Goal: Complete application form: Complete application form

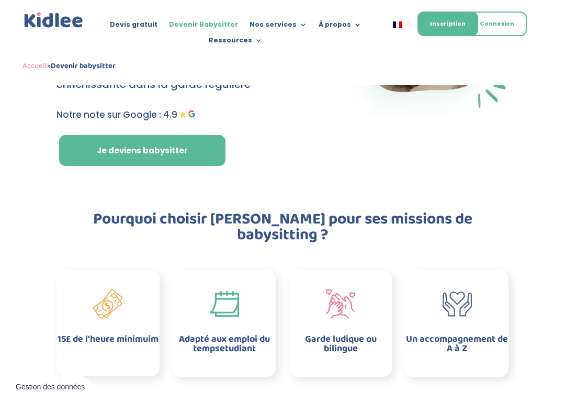
scroll to position [139, 0]
click at [449, 25] on link "Inscription" at bounding box center [448, 24] width 61 height 25
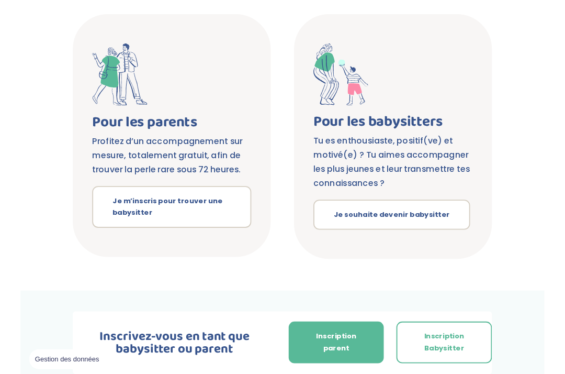
scroll to position [252, 0]
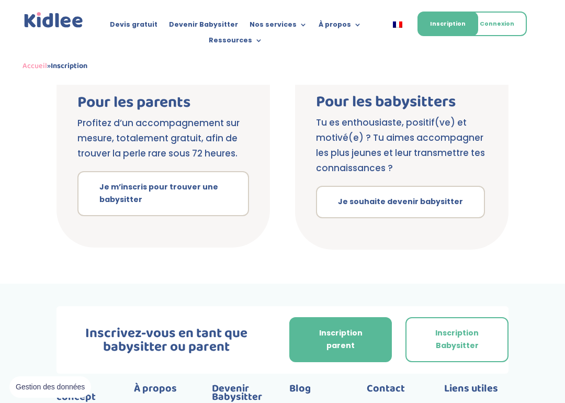
click at [470, 324] on link "Inscription Babysitter" at bounding box center [457, 339] width 103 height 45
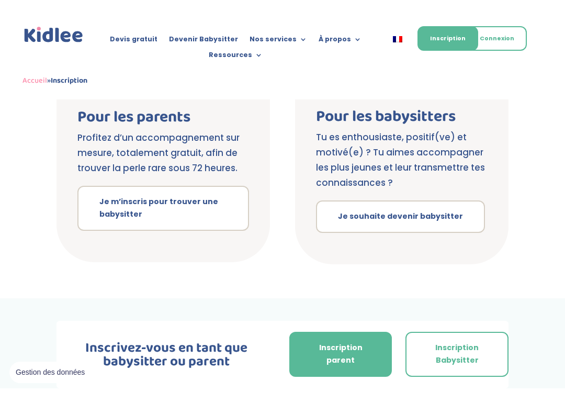
scroll to position [289, 0]
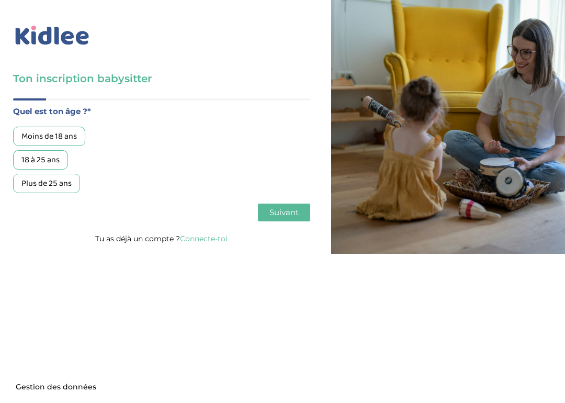
click at [41, 127] on div "Moins de 18 ans" at bounding box center [49, 136] width 72 height 19
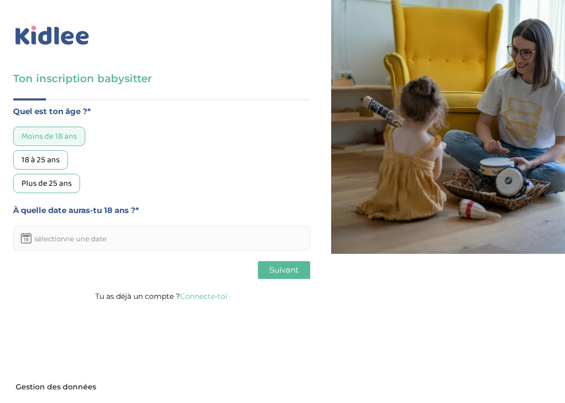
click at [102, 240] on input "text" at bounding box center [161, 238] width 297 height 25
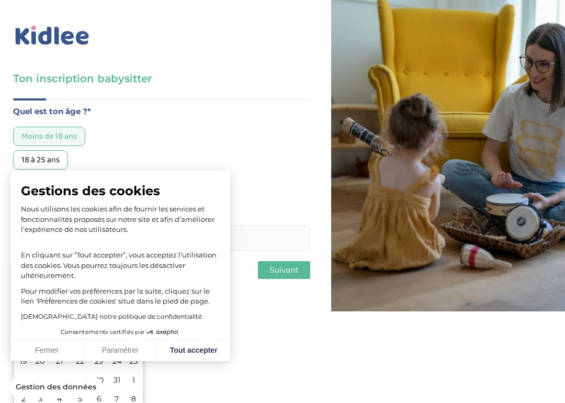
click at [51, 352] on button "Fermer" at bounding box center [46, 351] width 73 height 22
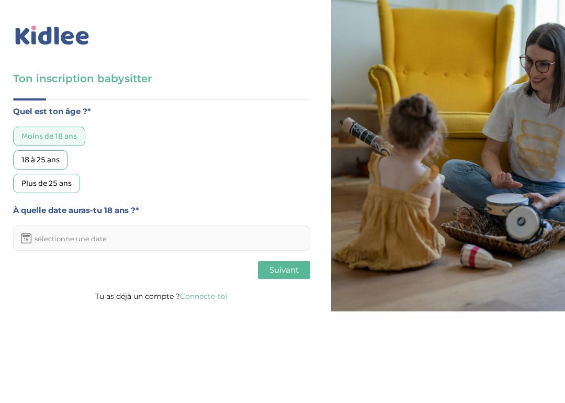
click at [50, 239] on input "text" at bounding box center [161, 238] width 297 height 25
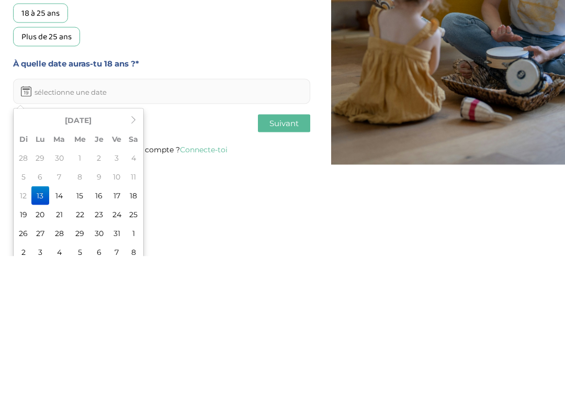
click at [136, 255] on div "Octobre 2025 Di Lu Ma Me Je Ve Sa 28 29 30 1 2 3 4 5 6 7 8 9 10 11 12 13 14 15 …" at bounding box center [78, 333] width 131 height 156
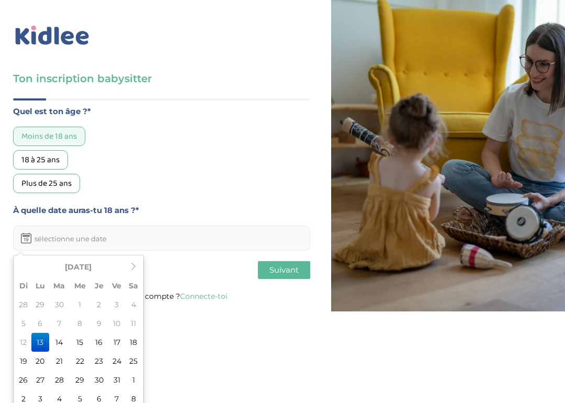
click at [131, 270] on icon at bounding box center [133, 266] width 7 height 7
click at [130, 265] on icon at bounding box center [133, 266] width 7 height 7
click at [131, 265] on icon at bounding box center [133, 266] width 7 height 7
click at [126, 268] on th at bounding box center [134, 267] width 16 height 19
click at [24, 346] on td "8" at bounding box center [24, 342] width 16 height 19
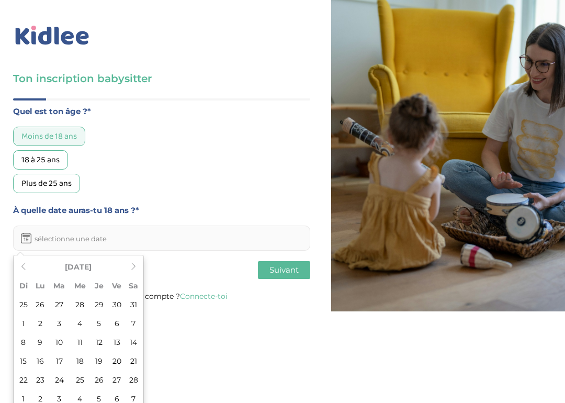
type input "08-02-2026"
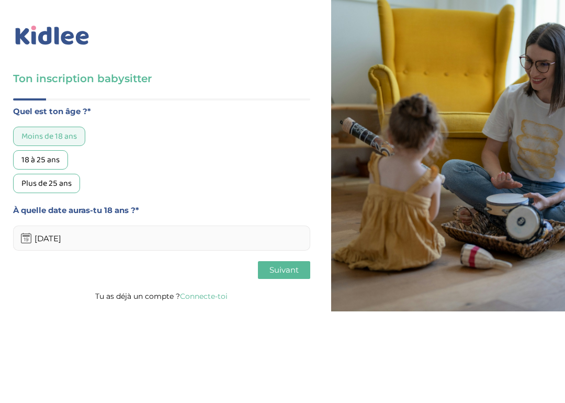
click at [265, 266] on button "Suivant" at bounding box center [284, 270] width 52 height 18
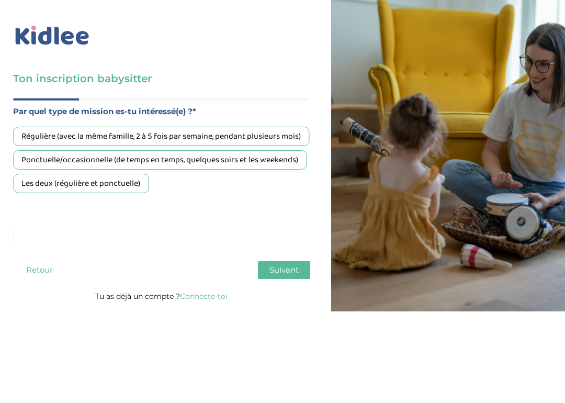
click at [34, 193] on div "Les deux (régulière et ponctuelle)" at bounding box center [81, 183] width 136 height 19
click at [31, 170] on div "Ponctuelle/occasionnelle (de temps en temps, quelques soirs et les weekends)" at bounding box center [160, 159] width 294 height 19
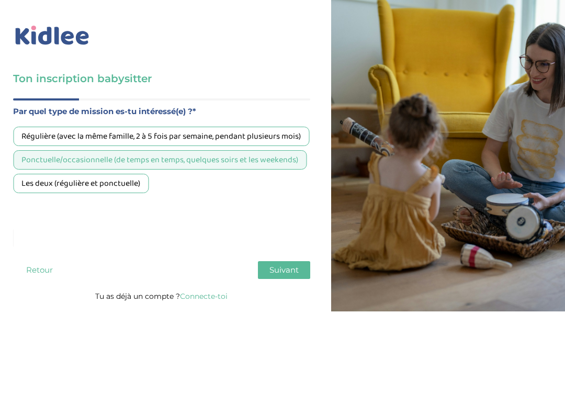
click at [37, 193] on div "Les deux (régulière et ponctuelle)" at bounding box center [81, 183] width 136 height 19
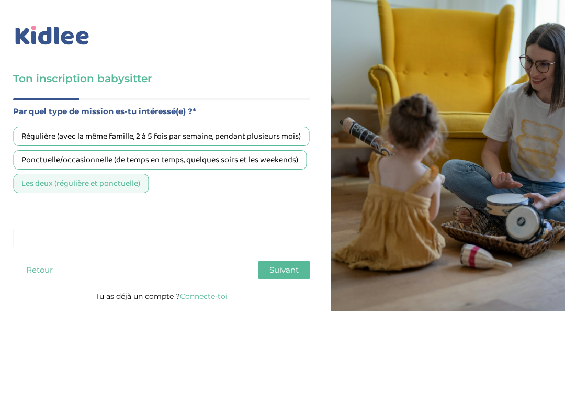
click at [279, 265] on button "Suivant" at bounding box center [284, 270] width 52 height 18
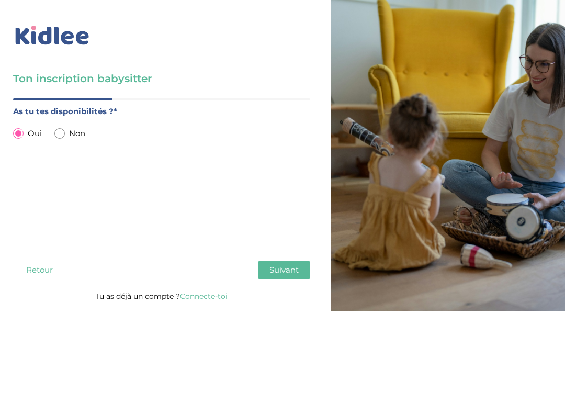
click at [285, 266] on button "Suivant" at bounding box center [284, 270] width 52 height 18
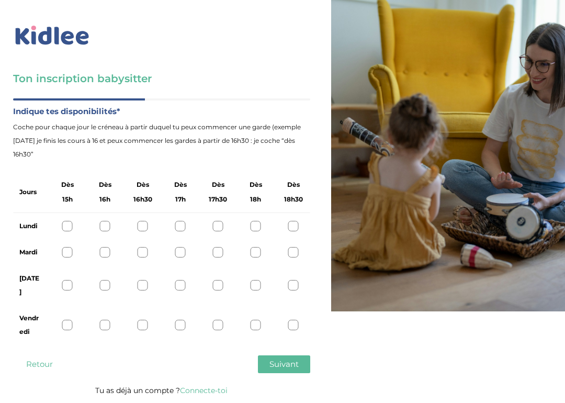
click at [148, 221] on div at bounding box center [143, 226] width 10 height 10
click at [143, 228] on div at bounding box center [143, 226] width 10 height 10
click at [67, 305] on div "Vendredi" at bounding box center [161, 325] width 297 height 40
click at [72, 320] on div at bounding box center [67, 325] width 10 height 10
click at [290, 359] on span "Suivant" at bounding box center [284, 364] width 29 height 10
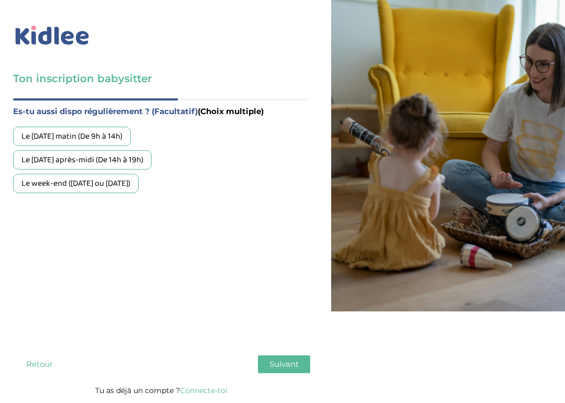
click at [132, 186] on div "Le week-end (samedi ou dimanche)" at bounding box center [76, 183] width 126 height 19
click at [146, 159] on div "Le mercredi après-midi (De 14h à 19h)" at bounding box center [82, 159] width 139 height 19
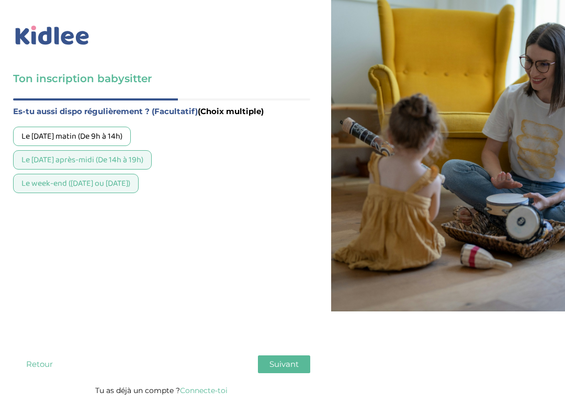
click at [287, 359] on span "Suivant" at bounding box center [284, 364] width 29 height 10
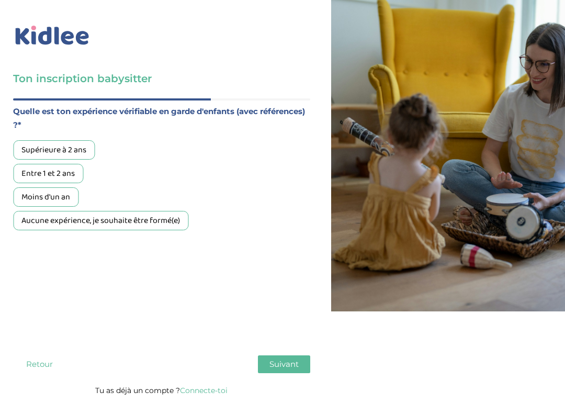
click at [75, 160] on div "Supérieure à 2 ans" at bounding box center [54, 149] width 82 height 19
click at [299, 340] on div "Quel est ton âge ?* Moins de 18 ans 18 à 25 ans Plus de 25 ans À quelle date au…" at bounding box center [161, 240] width 297 height 285
click at [282, 359] on span "Suivant" at bounding box center [284, 364] width 29 height 10
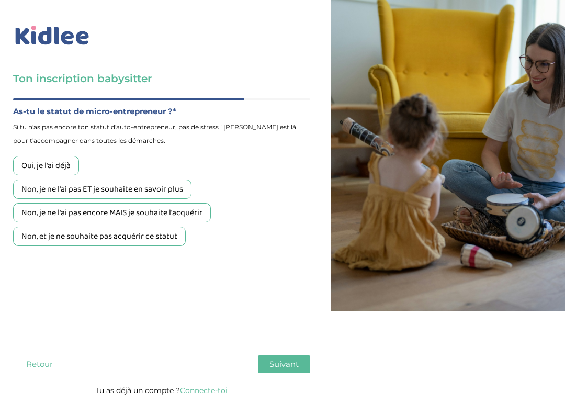
click at [176, 199] on div "Non, je ne l'ai pas ET je souhaite en savoir plus" at bounding box center [102, 189] width 179 height 19
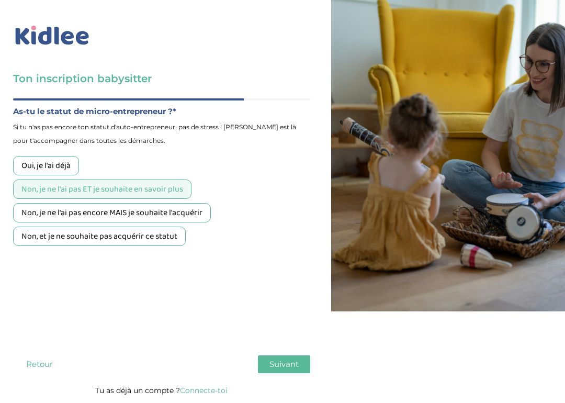
click at [177, 187] on div "Non, je ne l'ai pas ET je souhaite en savoir plus" at bounding box center [102, 189] width 179 height 19
click at [190, 216] on div "Non, je ne l'ai pas encore MAIS je souhaite l'acquérir" at bounding box center [112, 212] width 198 height 19
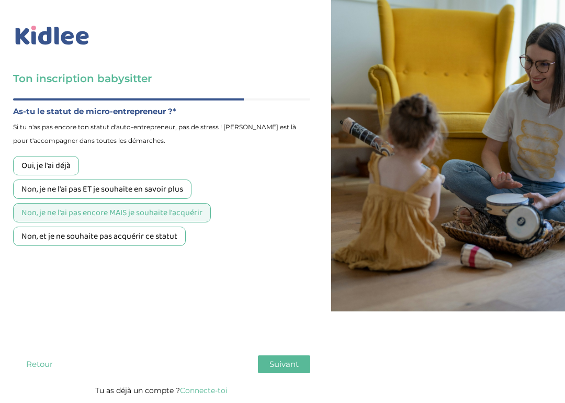
click at [173, 190] on div "Non, je ne l'ai pas ET je souhaite en savoir plus" at bounding box center [102, 189] width 179 height 19
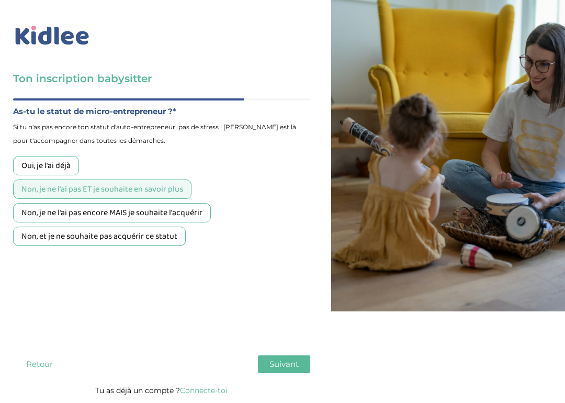
click at [285, 355] on button "Suivant" at bounding box center [284, 364] width 52 height 18
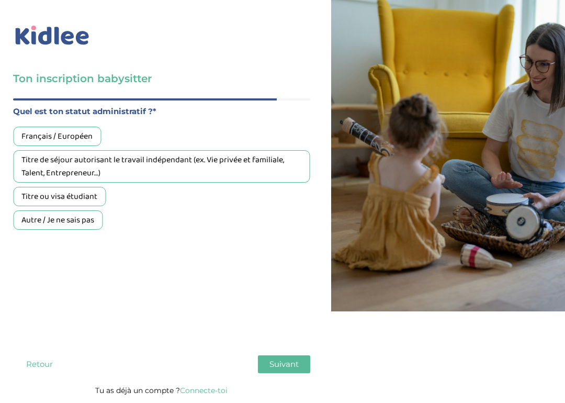
click at [82, 137] on div "Français / Européen" at bounding box center [57, 136] width 88 height 19
click at [284, 359] on span "Suivant" at bounding box center [284, 364] width 29 height 10
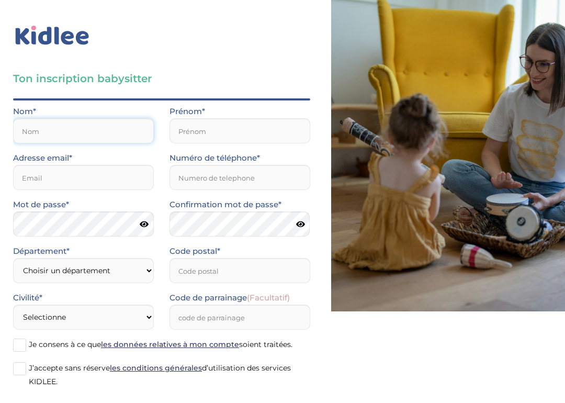
click at [94, 129] on input "text" at bounding box center [83, 130] width 141 height 25
type input "Dias"
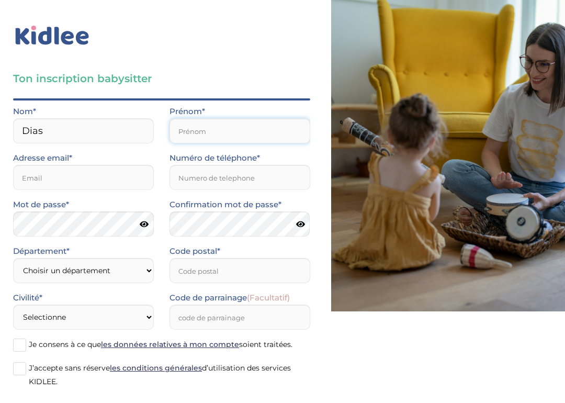
click at [215, 126] on input "text" at bounding box center [240, 130] width 141 height 25
type input "Lucie"
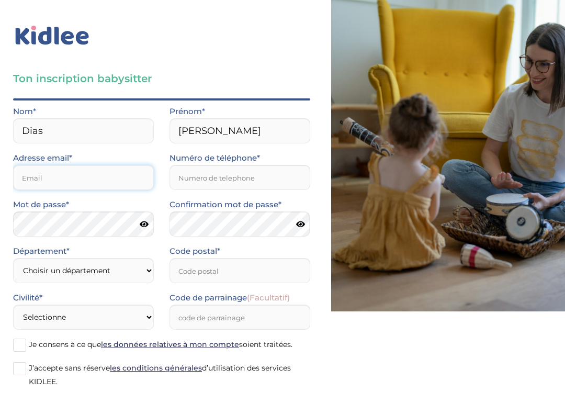
click at [70, 181] on input "email" at bounding box center [83, 177] width 141 height 25
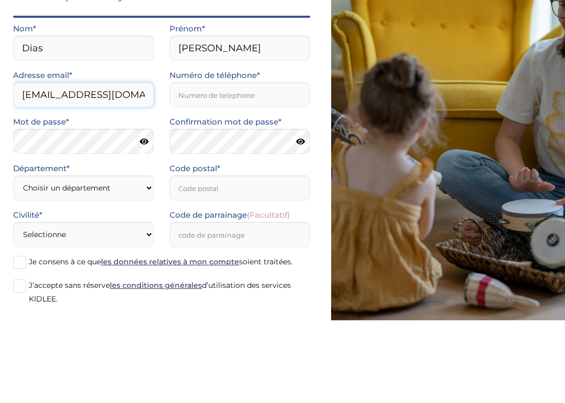
type input "lucie0dias0@gmail.com"
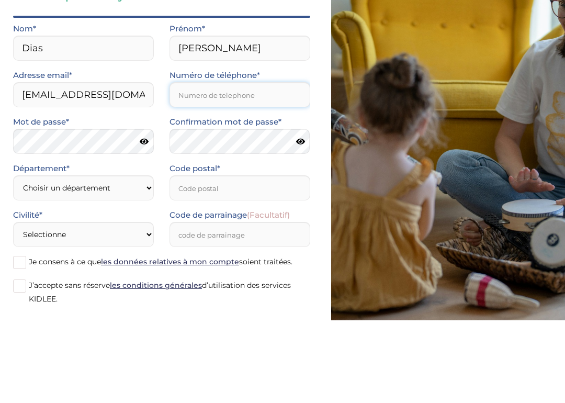
click at [261, 165] on input "Numéro de téléphone*" at bounding box center [240, 177] width 141 height 25
click at [249, 165] on input "0782423528" at bounding box center [240, 177] width 141 height 25
type input "0782423528"
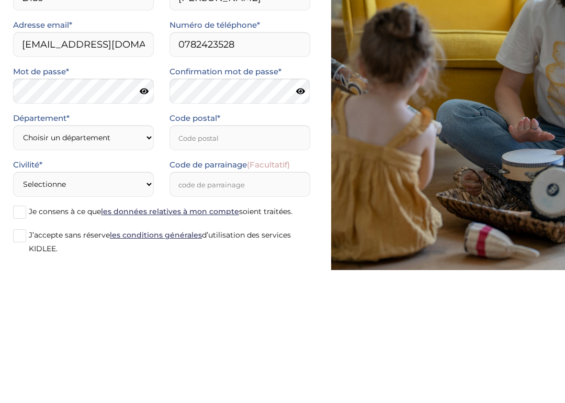
click at [142, 220] on icon at bounding box center [144, 224] width 9 height 8
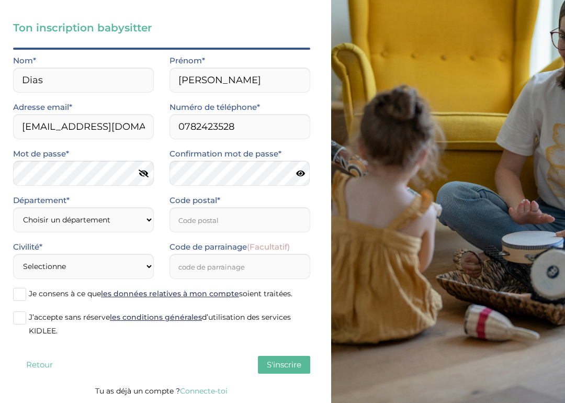
click at [141, 170] on icon at bounding box center [144, 174] width 10 height 8
click at [298, 171] on icon at bounding box center [300, 174] width 9 height 8
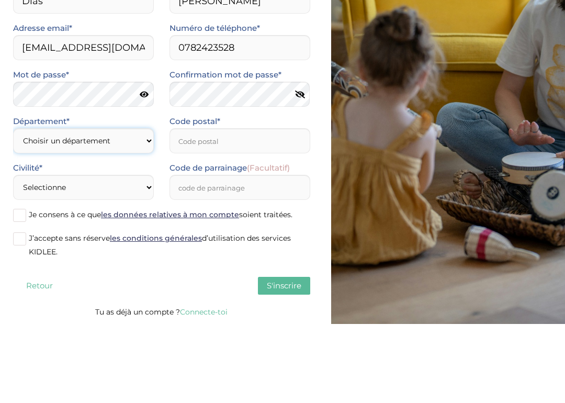
click at [118, 207] on select "Choisir un département Paris (75) Hauts-de-Seine (92) Yvelines (78) Val-de-Marn…" at bounding box center [83, 219] width 141 height 25
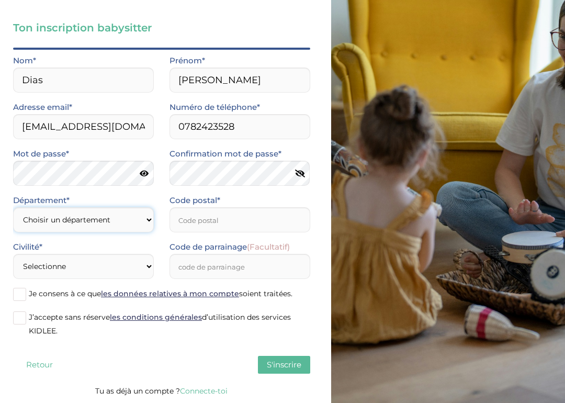
click at [141, 222] on select "Choisir un département Paris (75) Hauts-de-Seine (92) Yvelines (78) Val-de-Marn…" at bounding box center [83, 219] width 141 height 25
click at [143, 216] on select "Choisir un département Paris (75) Hauts-de-Seine (92) Yvelines (78) Val-de-Marn…" at bounding box center [83, 219] width 141 height 25
select select "0"
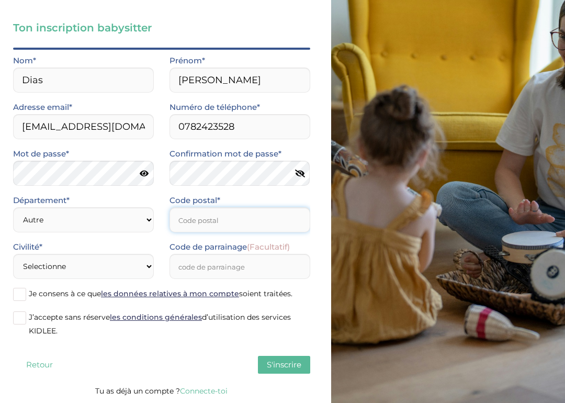
click at [264, 214] on input "Code postal*" at bounding box center [240, 219] width 141 height 25
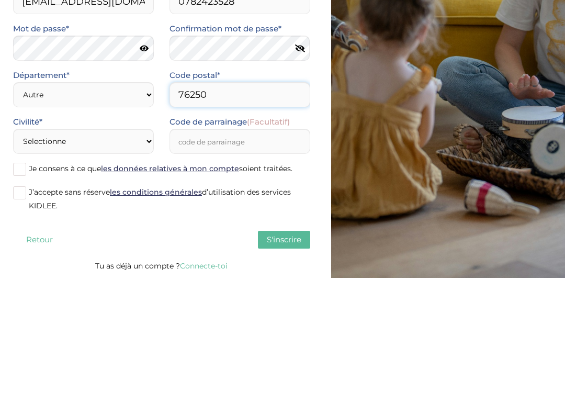
type input "76250"
click at [101, 254] on select "Selectionne Mr Mme" at bounding box center [83, 266] width 141 height 25
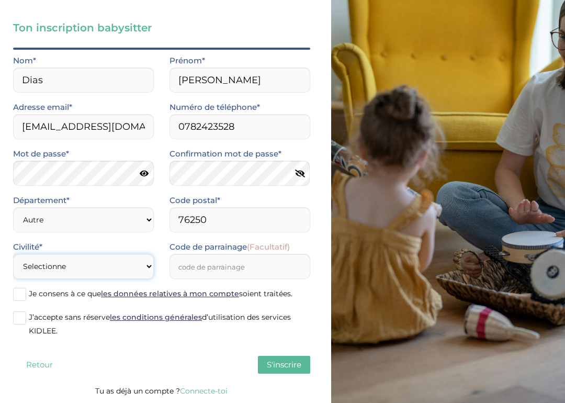
select select "1"
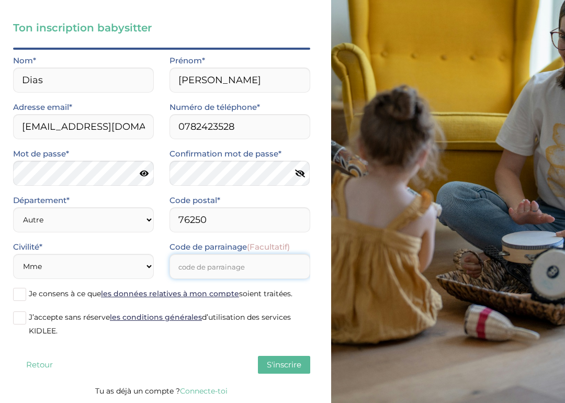
click at [277, 267] on input "Code de parrainage (Facultatif)" at bounding box center [240, 266] width 141 height 25
click at [9, 298] on div "Ton inscription babysitter Merci de vérifier que tous les champs sont remplis a…" at bounding box center [161, 176] width 339 height 454
click at [26, 296] on label "Je consens à ce que les données relatives à mon compte soient traitées." at bounding box center [161, 295] width 297 height 16
click at [0, 0] on input "Je consens à ce que les données relatives à mon compte soient traitées." at bounding box center [0, 0] width 0 height 0
click at [24, 320] on span at bounding box center [19, 317] width 13 height 13
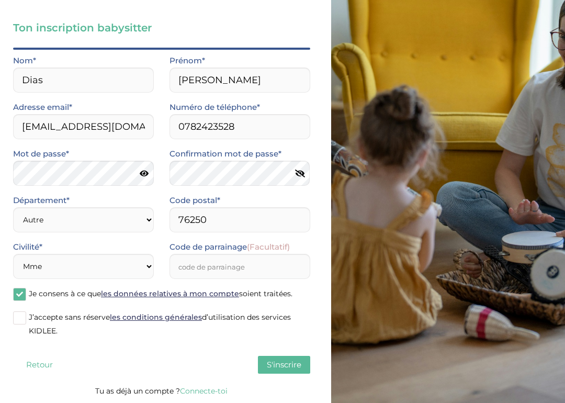
click at [0, 0] on input "J’accepte sans réserve les conditions générales d’utilisation des services KIDL…" at bounding box center [0, 0] width 0 height 0
click at [284, 365] on span "S'inscrire" at bounding box center [284, 365] width 35 height 10
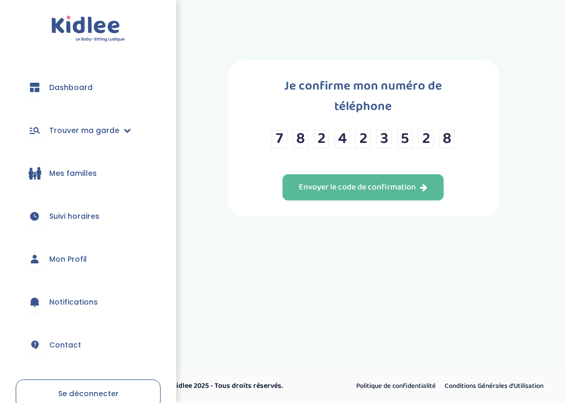
click at [373, 186] on button "Envoyer le code de confirmation" at bounding box center [363, 187] width 161 height 26
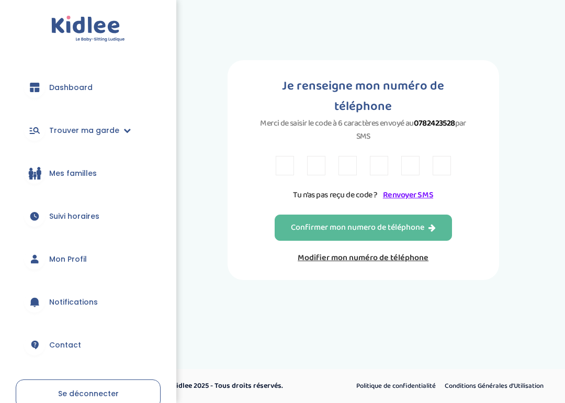
click at [282, 175] on input "text" at bounding box center [285, 165] width 18 height 19
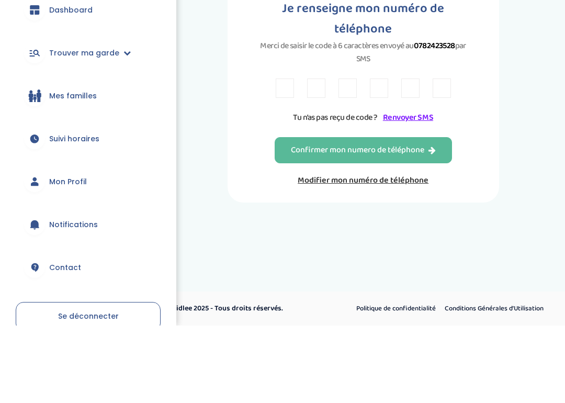
type input "P"
type input "7"
type input "K"
type input "Z"
type input "4"
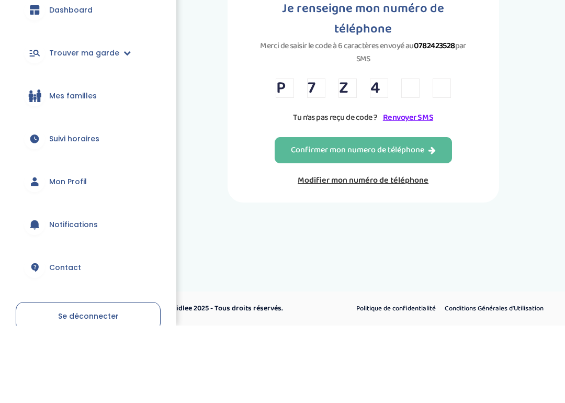
type input "6"
type input "2"
click at [402, 222] on div "Confirmer mon numero de téléphone" at bounding box center [363, 228] width 145 height 12
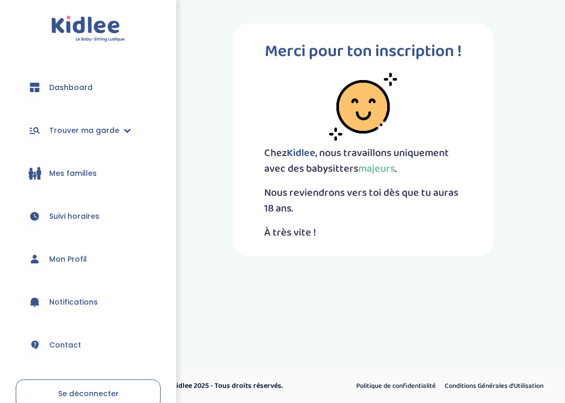
click at [51, 255] on span "Mon Profil" at bounding box center [68, 259] width 38 height 11
